Goal: Information Seeking & Learning: Learn about a topic

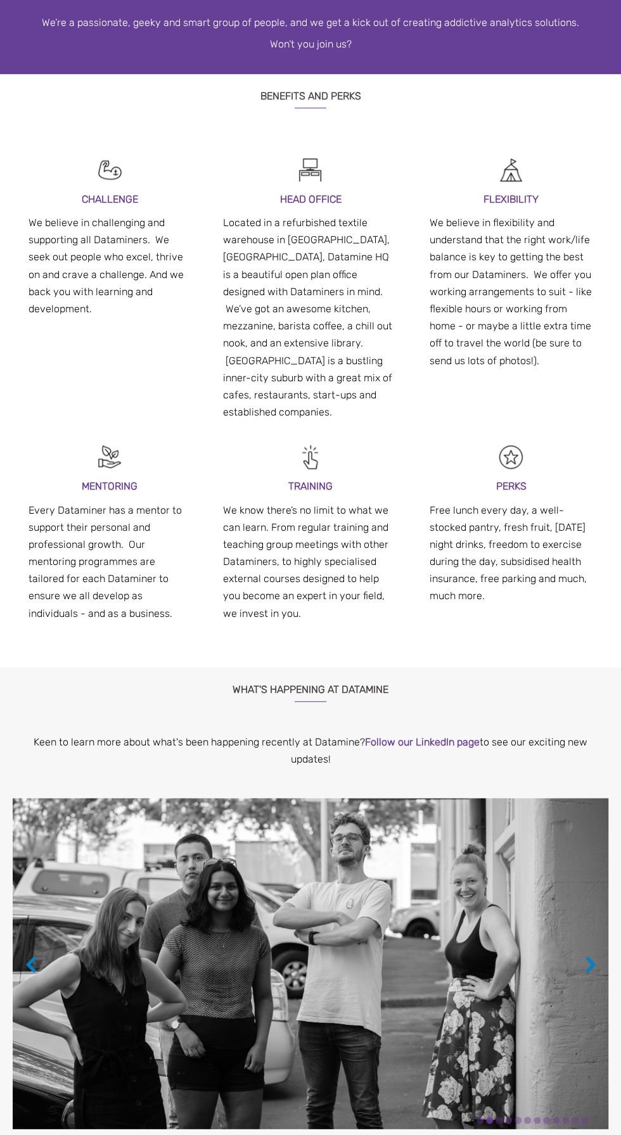
click at [323, 801] on img at bounding box center [311, 963] width 596 height 331
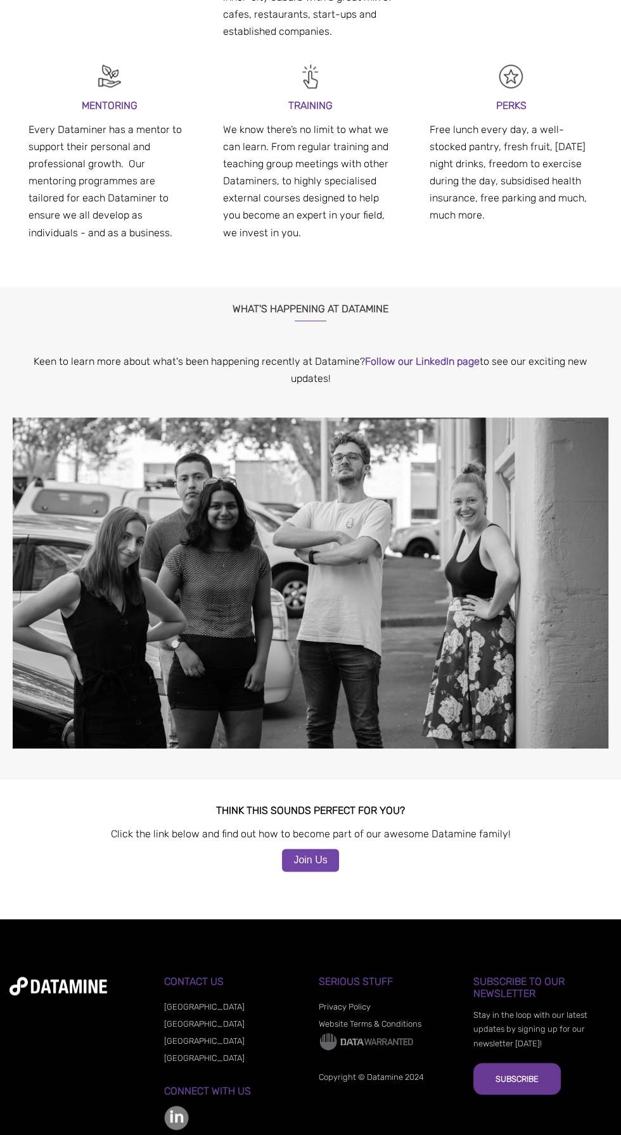
click at [302, 849] on link "Join Us" at bounding box center [310, 860] width 56 height 23
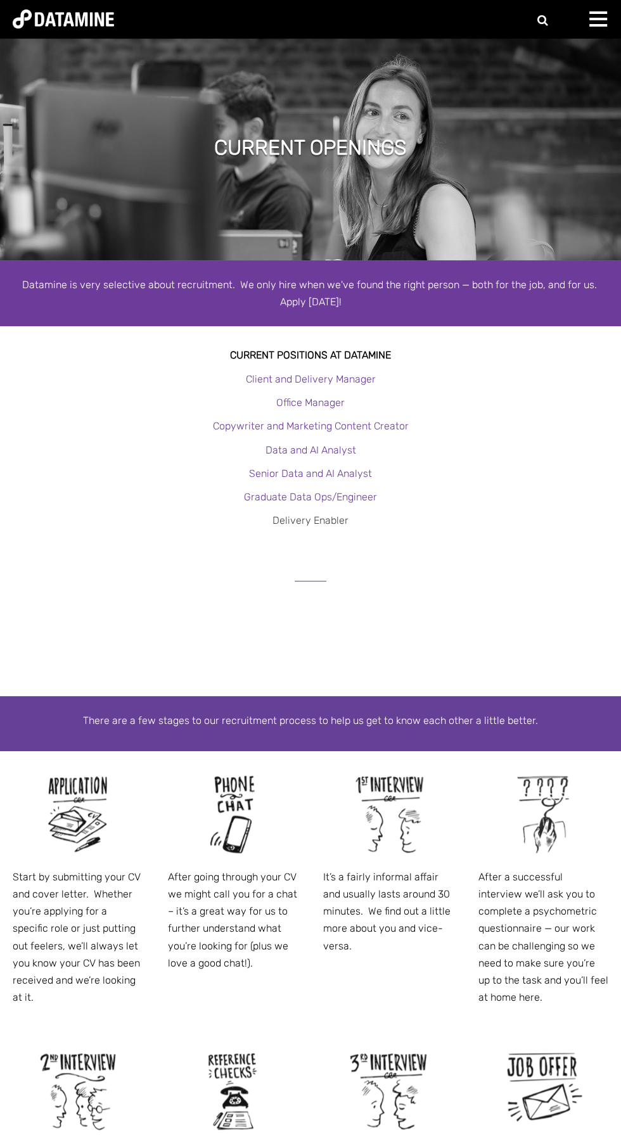
click at [318, 520] on link "Delivery Enabler" at bounding box center [310, 520] width 76 height 12
click at [341, 450] on link "Data and AI Analyst" at bounding box center [310, 450] width 91 height 12
click at [265, 379] on link "Client and Delivery Manager" at bounding box center [311, 379] width 130 height 12
